Goal: Find specific page/section: Find specific page/section

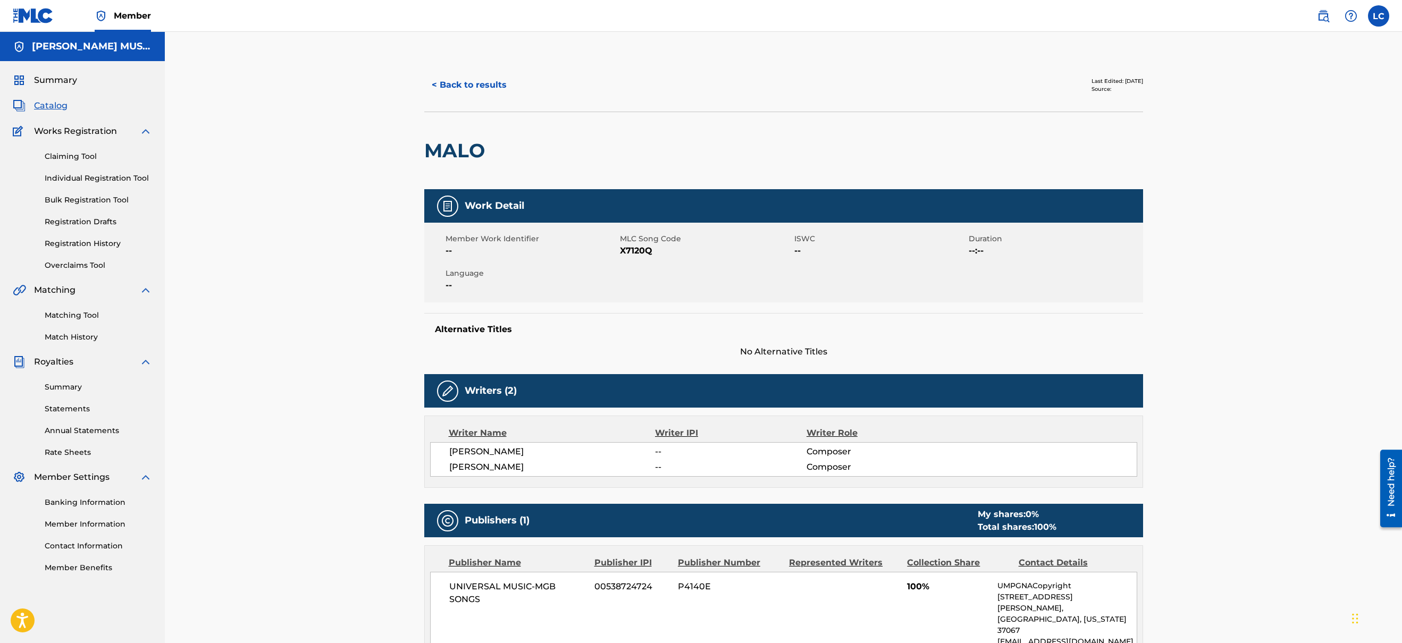
click at [56, 103] on span "Catalog" at bounding box center [50, 105] width 33 height 13
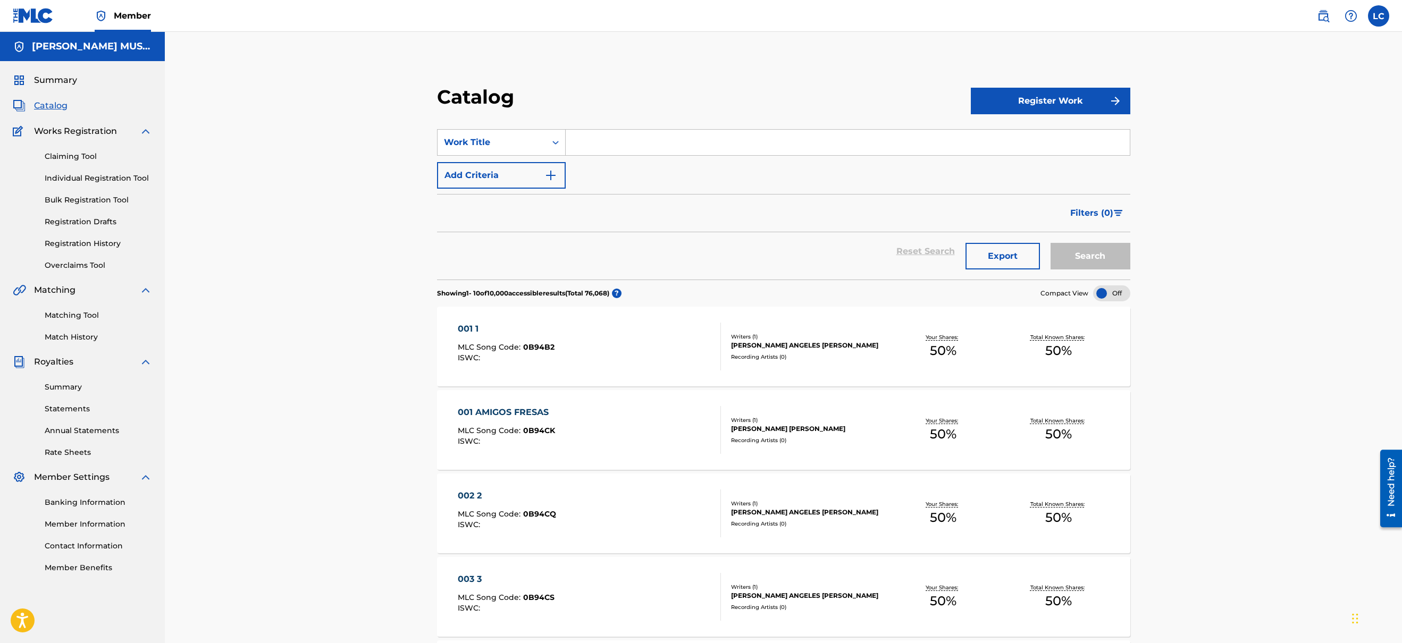
click at [633, 138] on input "Search Form" at bounding box center [848, 143] width 564 height 26
click at [1050, 243] on button "Search" at bounding box center [1090, 256] width 80 height 27
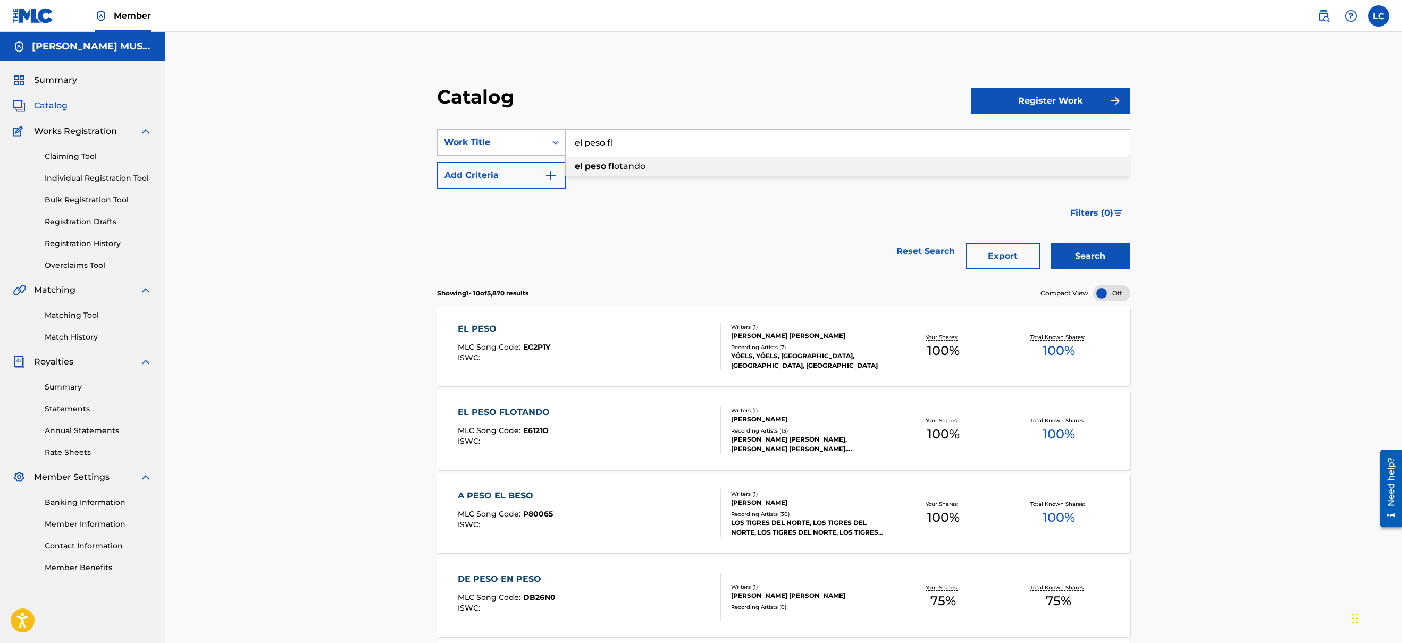
click at [624, 171] on div "el peso fl otando" at bounding box center [847, 166] width 563 height 19
type input "el peso flotando"
click at [1050, 243] on button "Search" at bounding box center [1090, 256] width 80 height 27
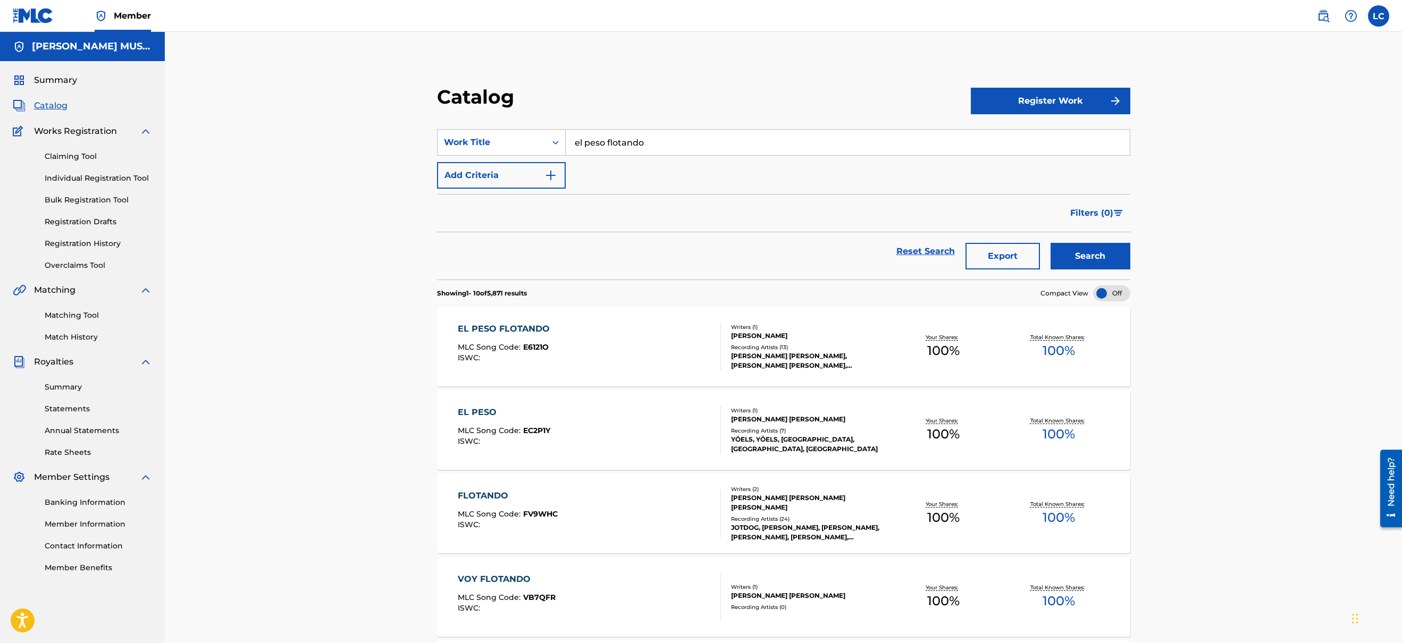
click at [700, 335] on div "EL PESO FLOTANDO MLC Song Code : E6121O ISWC :" at bounding box center [590, 347] width 264 height 48
